Goal: Transaction & Acquisition: Purchase product/service

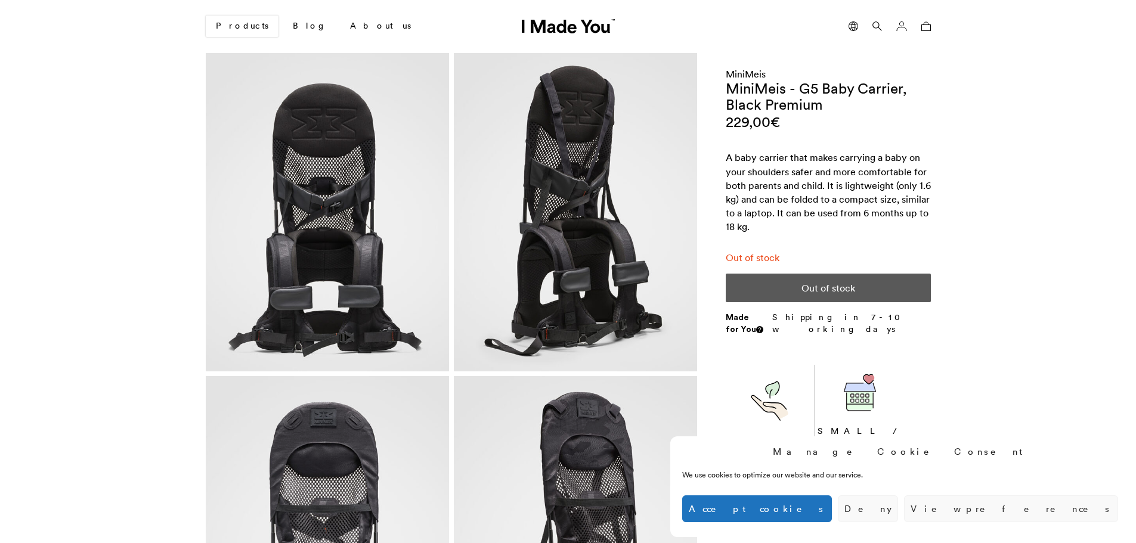
click at [872, 26] on icon at bounding box center [877, 26] width 10 height 10
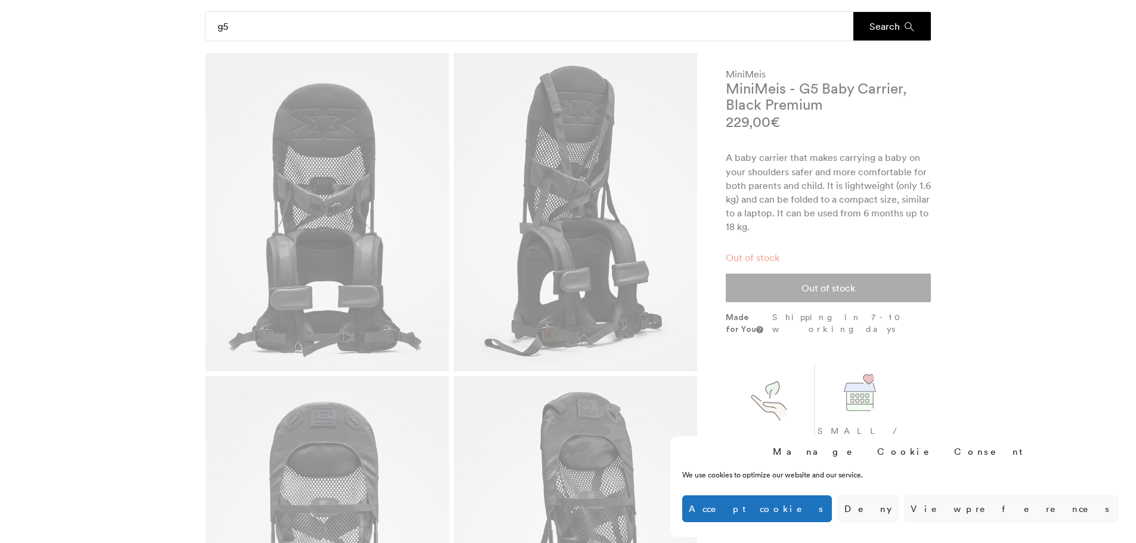
type input "g5"
click at [853, 12] on button "Search" at bounding box center [892, 26] width 78 height 29
